Goal: Find contact information: Obtain details needed to contact an individual or organization

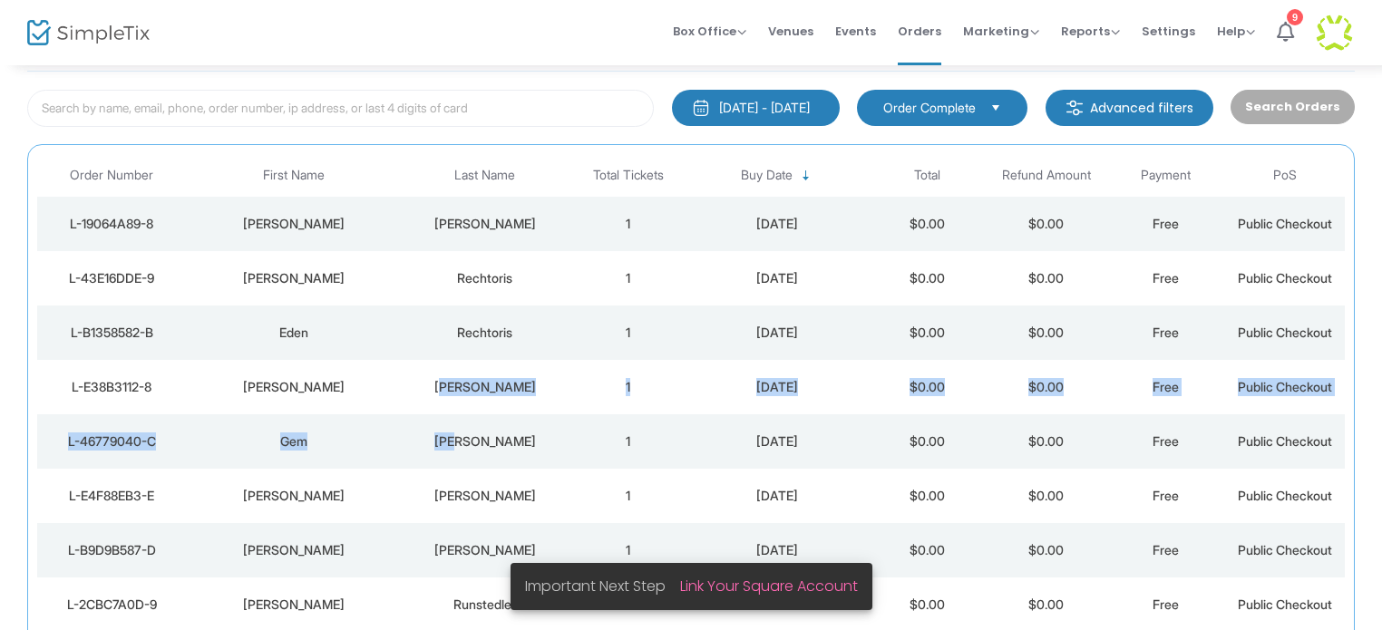
drag, startPoint x: 480, startPoint y: 441, endPoint x: 442, endPoint y: 369, distance: 81.1
click at [449, 376] on tbody "L-19064A89-8 [PERSON_NAME] 1 [DATE] $0.00 $0.00 Free Public Checkout L-43E16DDE…" at bounding box center [690, 414] width 1307 height 435
click at [101, 42] on img at bounding box center [88, 33] width 122 height 26
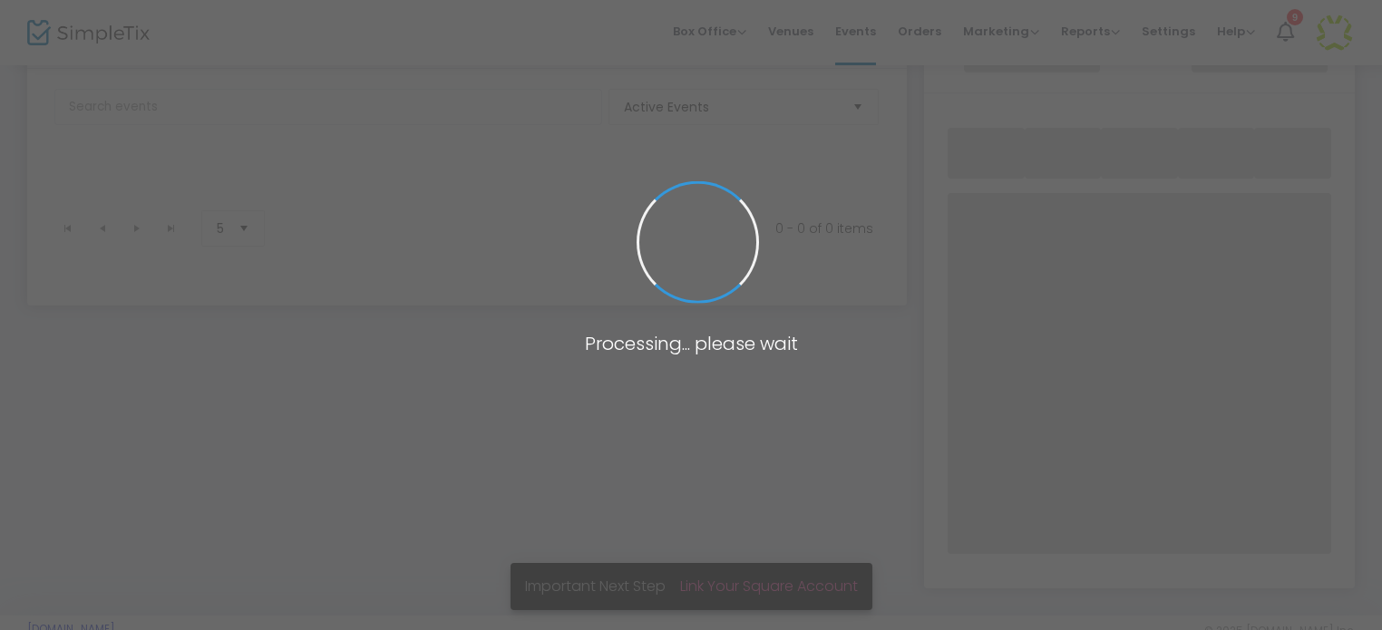
scroll to position [135, 0]
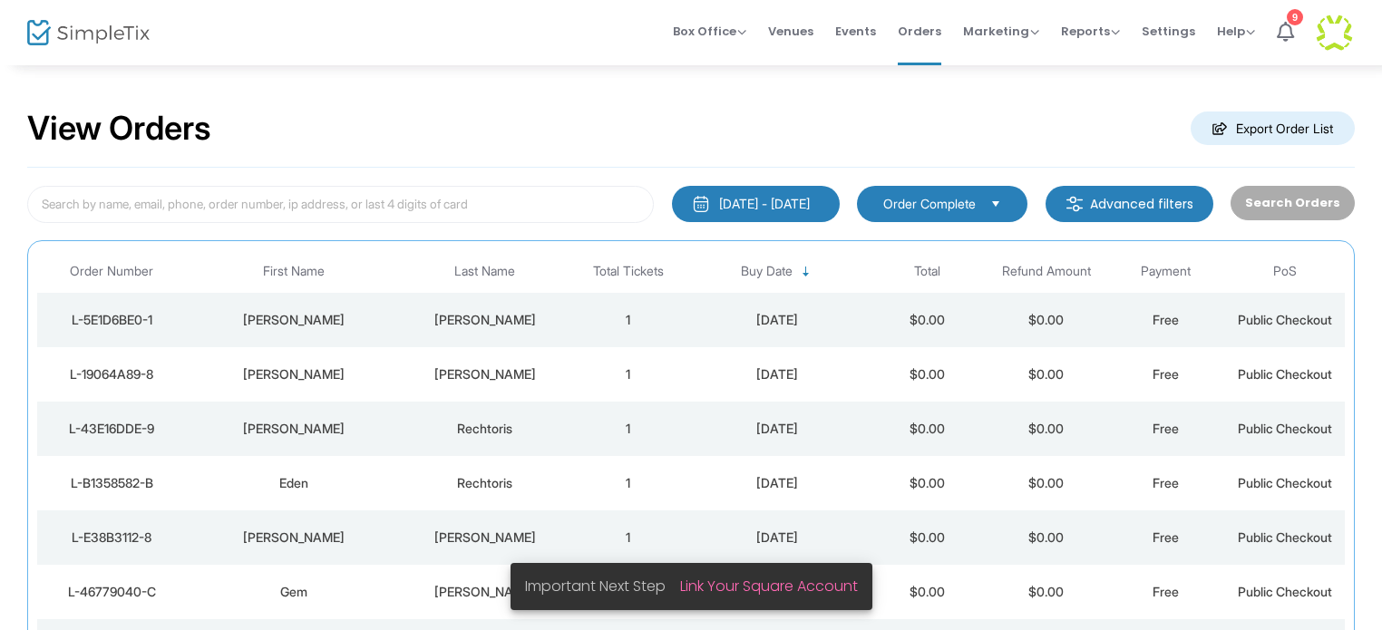
click at [457, 316] on div "Salvi" at bounding box center [485, 320] width 158 height 18
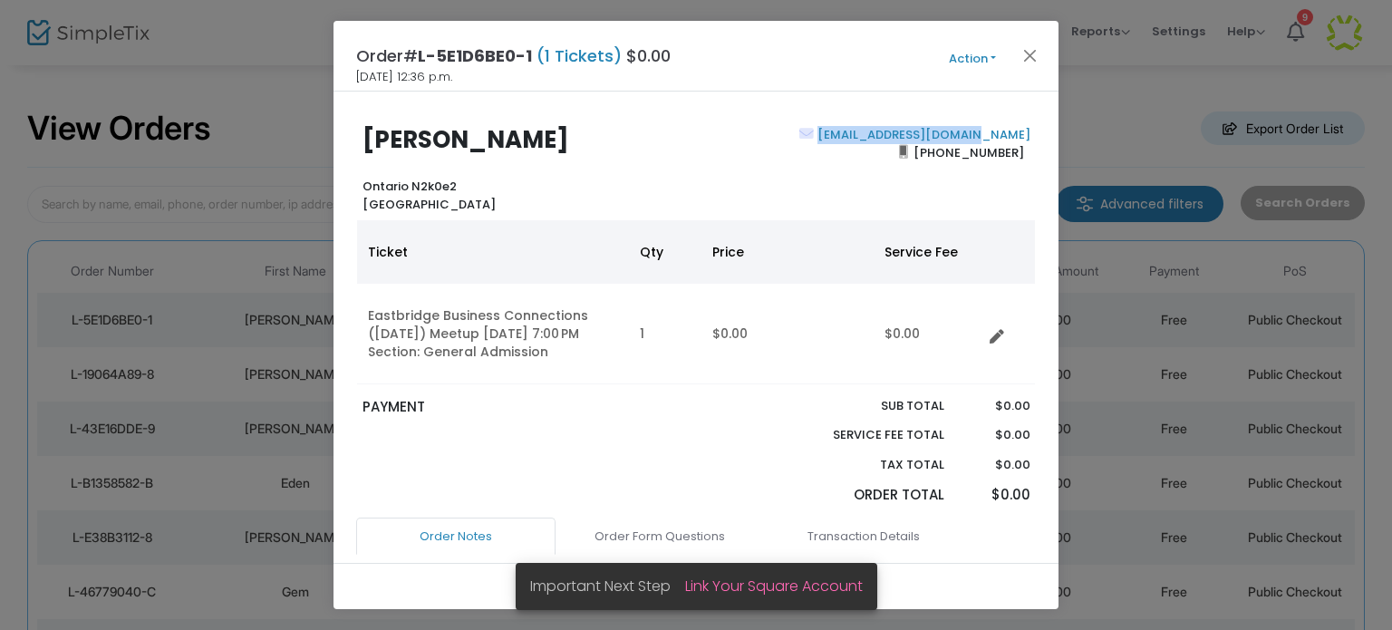
drag, startPoint x: 1023, startPoint y: 134, endPoint x: 871, endPoint y: 130, distance: 151.5
click at [871, 130] on div "nishantsalvi@gmail.com (226) 808-4984" at bounding box center [867, 169] width 343 height 87
copy link "nishantsalvi@gmail.com"
click at [1032, 57] on button "Close" at bounding box center [1031, 56] width 24 height 24
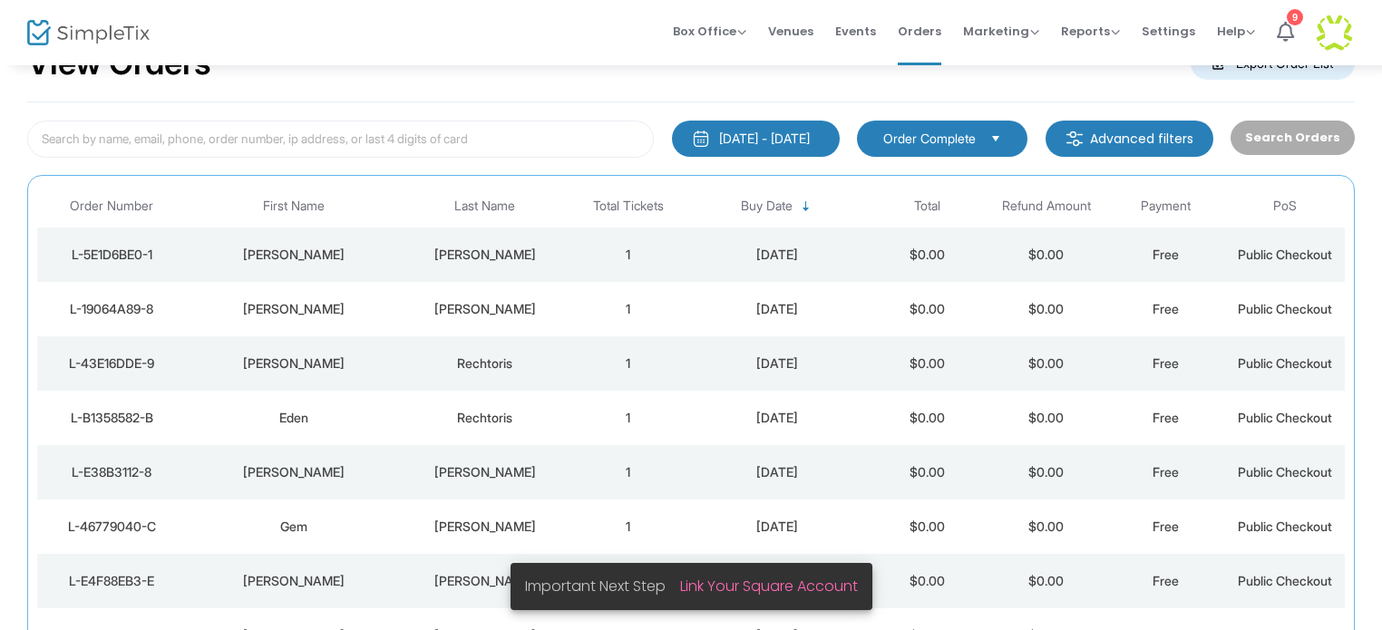
scroll to position [96, 0]
